Goal: Task Accomplishment & Management: Use online tool/utility

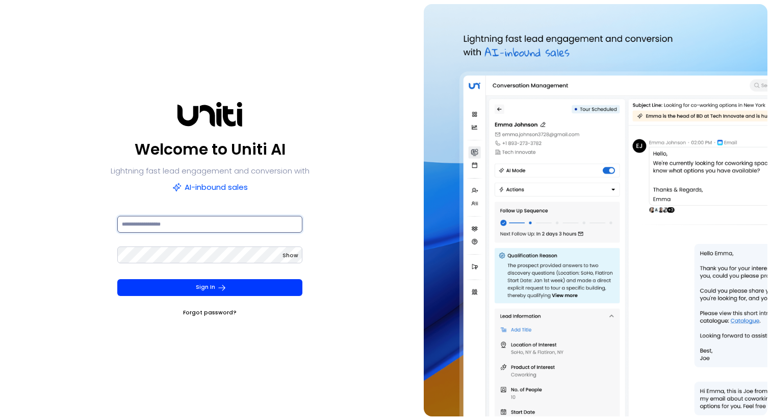
click at [183, 225] on input at bounding box center [209, 224] width 185 height 17
type input "**********"
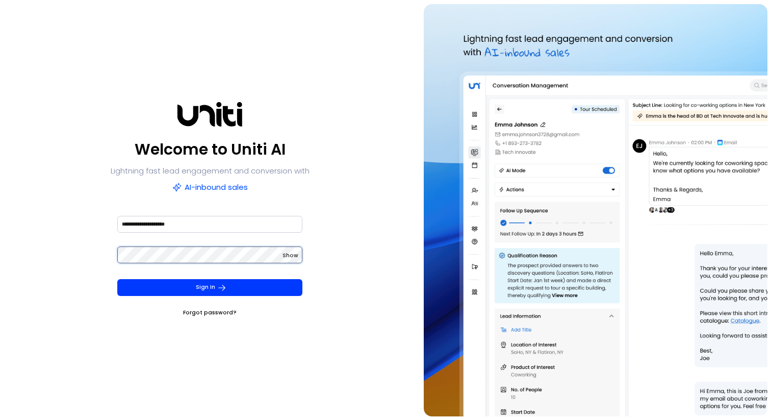
click at [117, 279] on button "Sign In" at bounding box center [209, 287] width 185 height 17
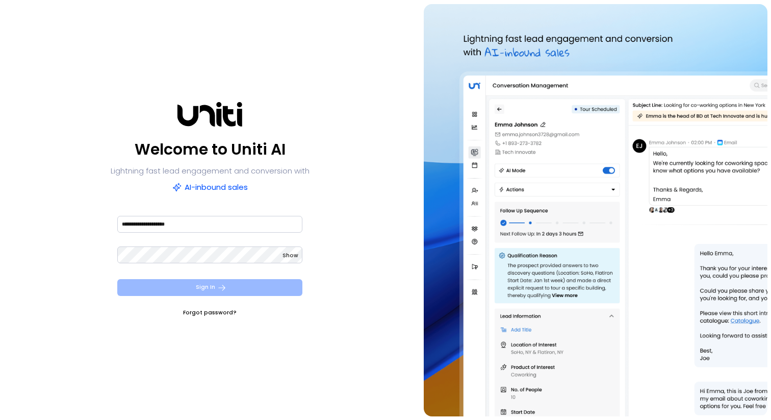
click at [180, 283] on button "Sign In" at bounding box center [209, 287] width 185 height 17
